Goal: Check status

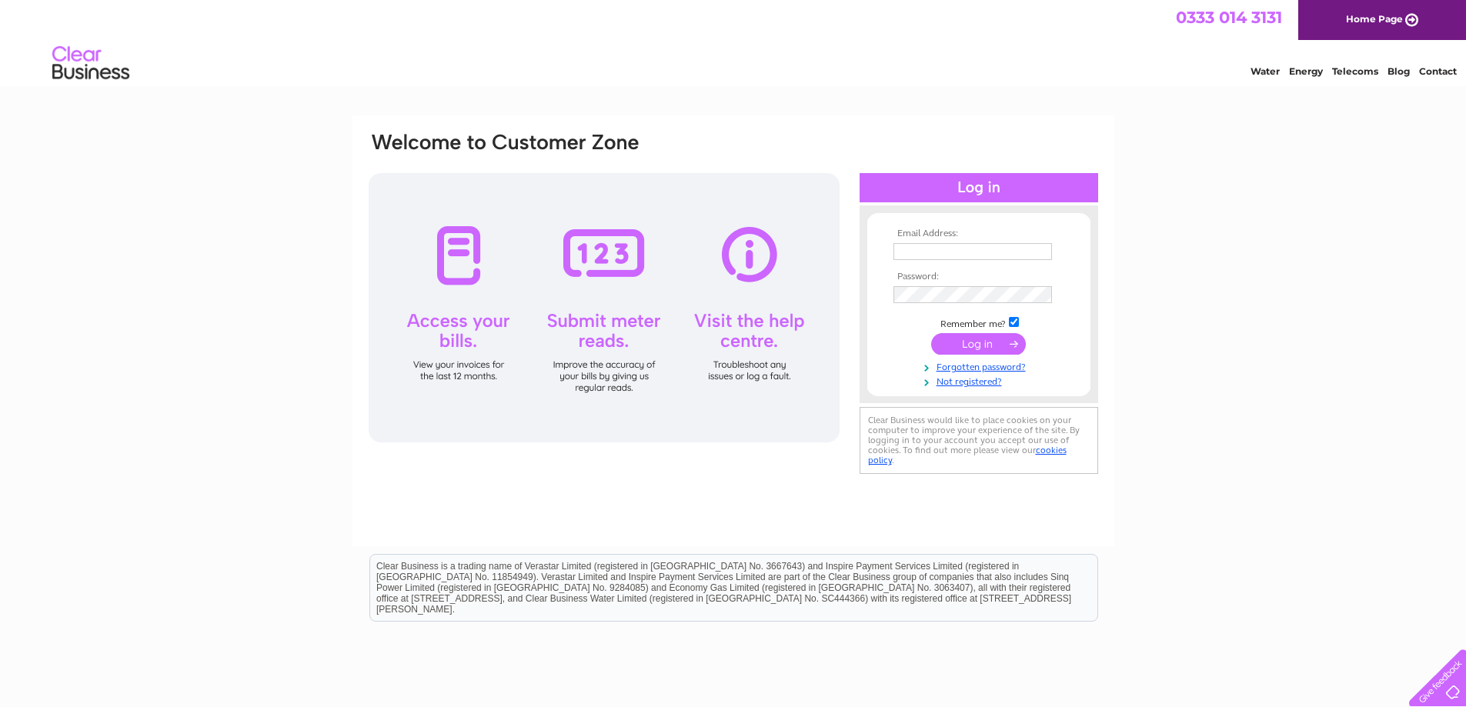
type input "info@gsaviation.co.uk"
click at [977, 348] on input "submit" at bounding box center [978, 344] width 95 height 22
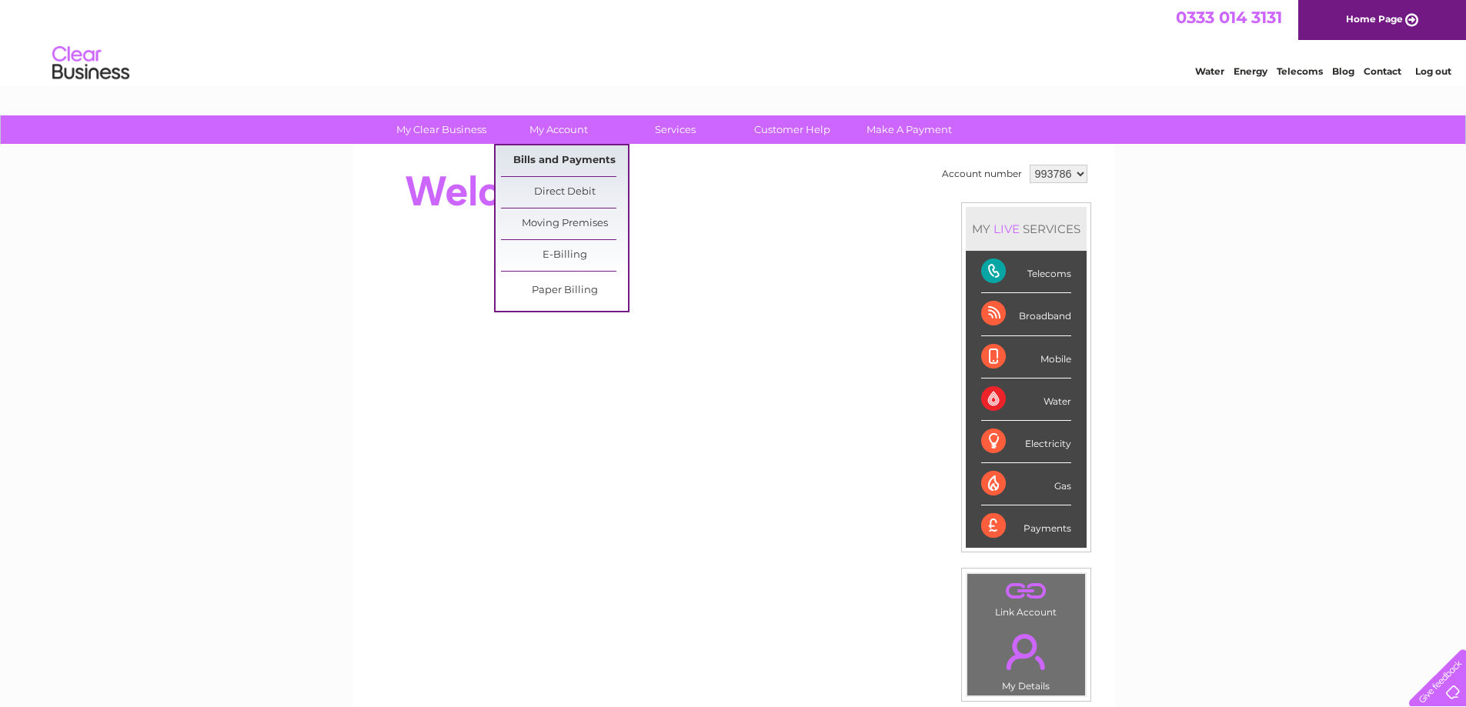
click at [571, 159] on link "Bills and Payments" at bounding box center [564, 160] width 127 height 31
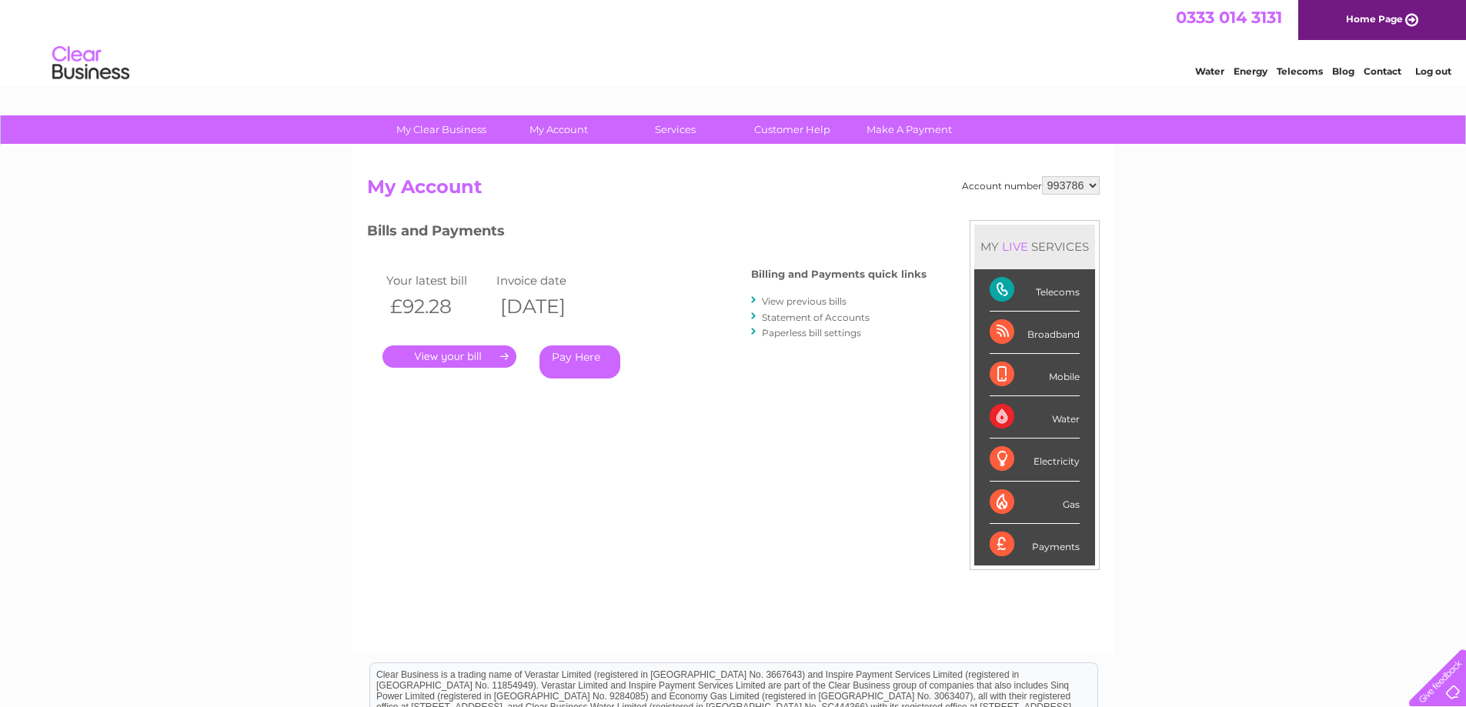
click at [483, 361] on link "." at bounding box center [450, 357] width 134 height 22
